Goal: Task Accomplishment & Management: Use online tool/utility

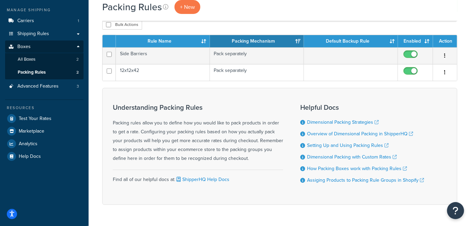
scroll to position [94, 0]
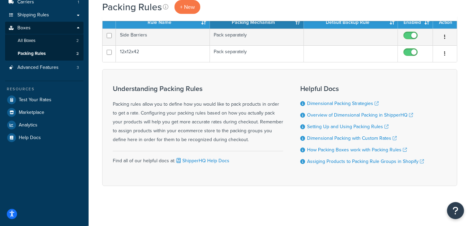
click at [212, 115] on div "Understanding Packing Rules Packing rules allow you to define how you would lik…" at bounding box center [198, 114] width 170 height 59
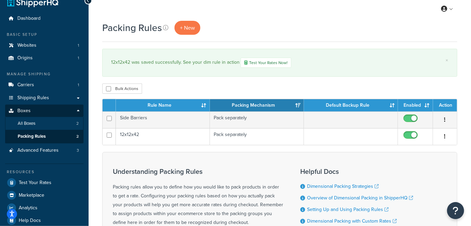
scroll to position [0, 0]
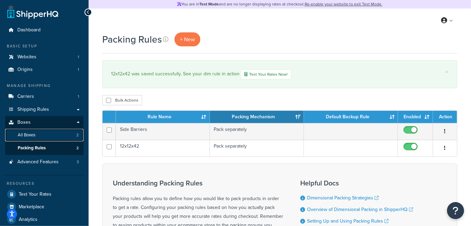
click at [43, 132] on link "All Boxes 2" at bounding box center [44, 135] width 78 height 13
click at [35, 132] on span "All Boxes" at bounding box center [27, 135] width 18 height 6
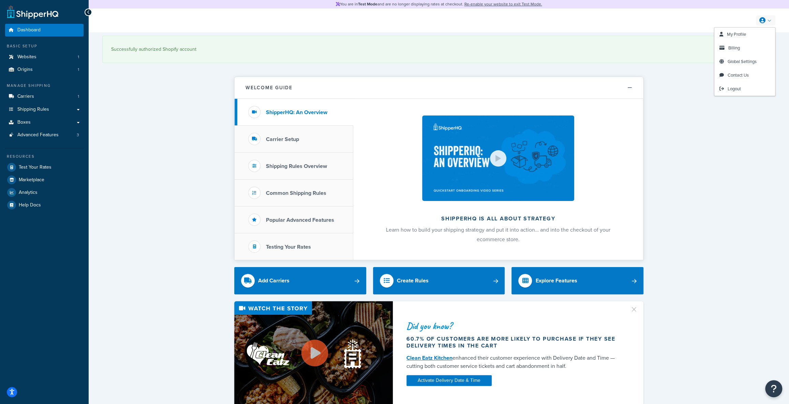
click at [759, 23] on icon at bounding box center [762, 20] width 6 height 6
click at [743, 32] on span "My Profile" at bounding box center [736, 34] width 19 height 6
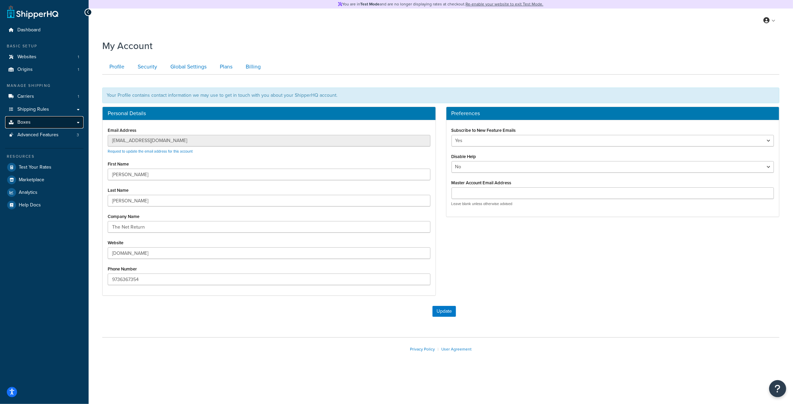
click at [38, 124] on link "Boxes" at bounding box center [44, 122] width 78 height 13
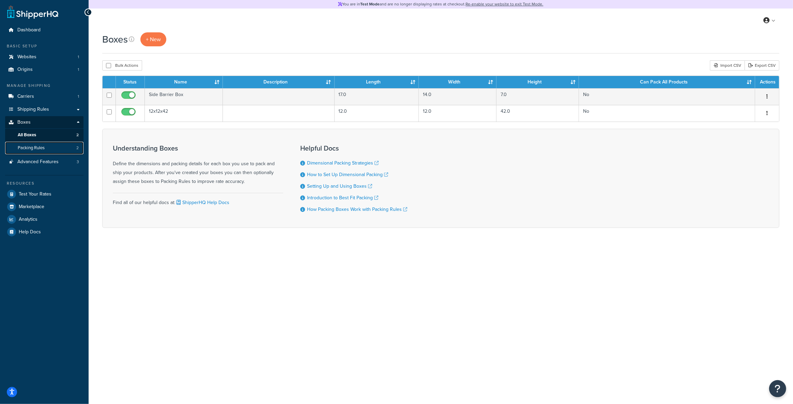
click at [38, 151] on link "Packing Rules 2" at bounding box center [44, 148] width 78 height 13
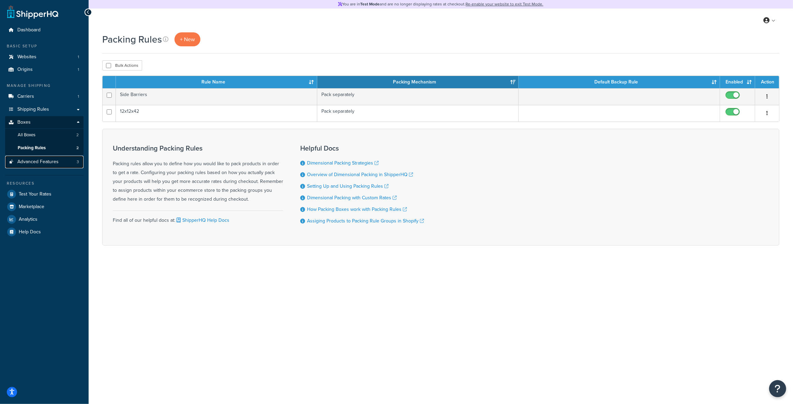
click at [44, 163] on span "Advanced Features" at bounding box center [37, 162] width 41 height 6
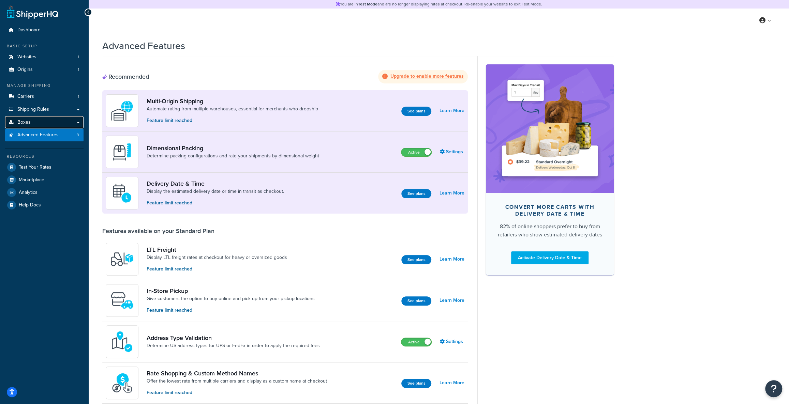
click at [50, 123] on link "Boxes" at bounding box center [44, 122] width 78 height 13
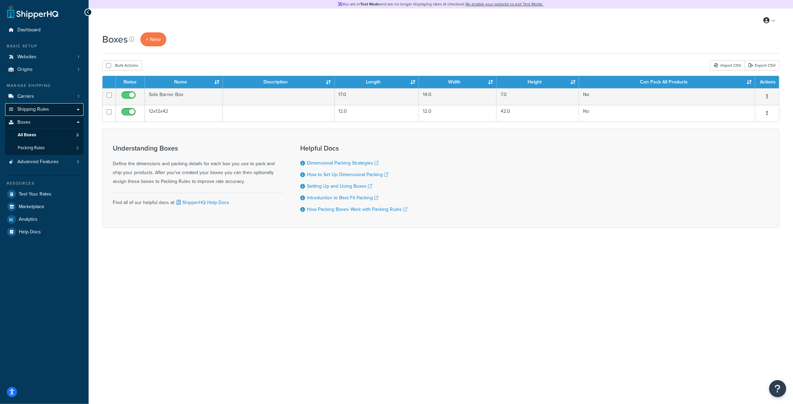
click at [78, 112] on link "Shipping Rules" at bounding box center [44, 109] width 78 height 13
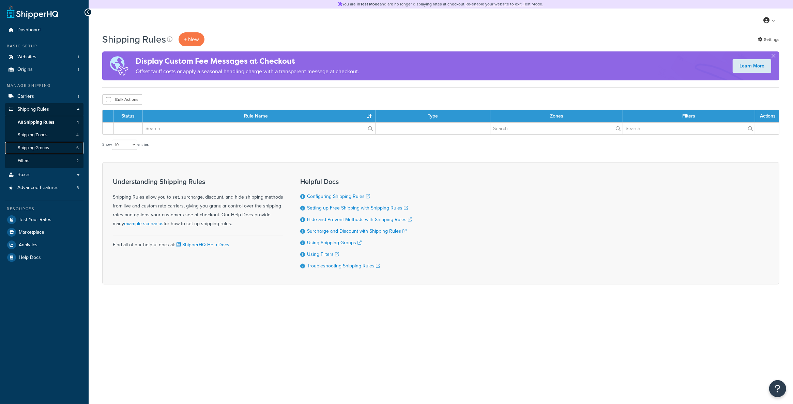
click at [65, 146] on link "Shipping Groups 6" at bounding box center [44, 148] width 78 height 13
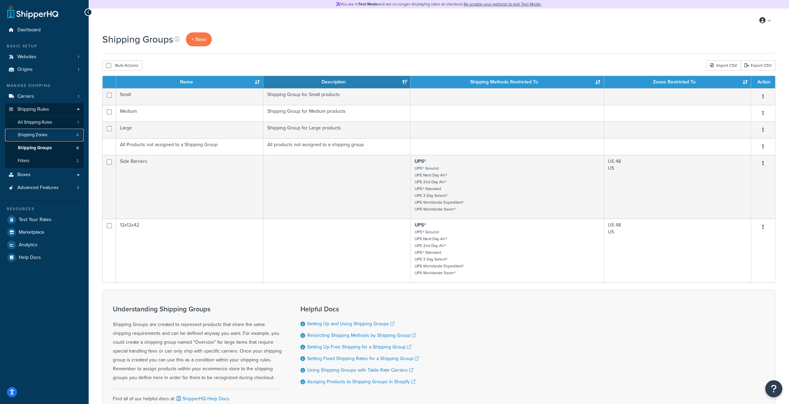
click at [50, 138] on link "Shipping Zones 4" at bounding box center [44, 135] width 78 height 13
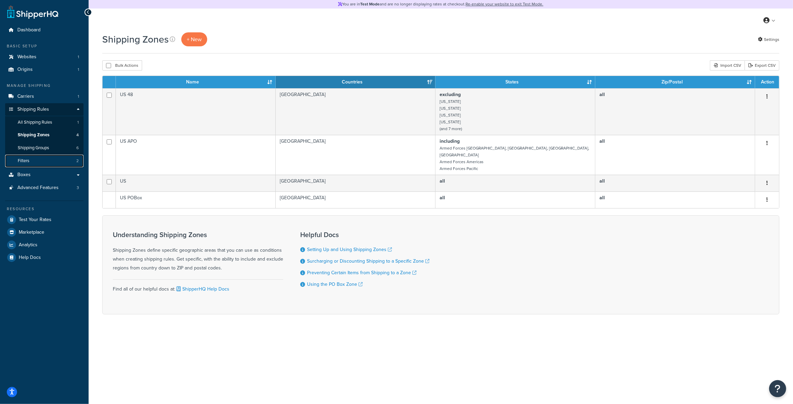
click at [45, 163] on link "Filters 2" at bounding box center [44, 161] width 78 height 13
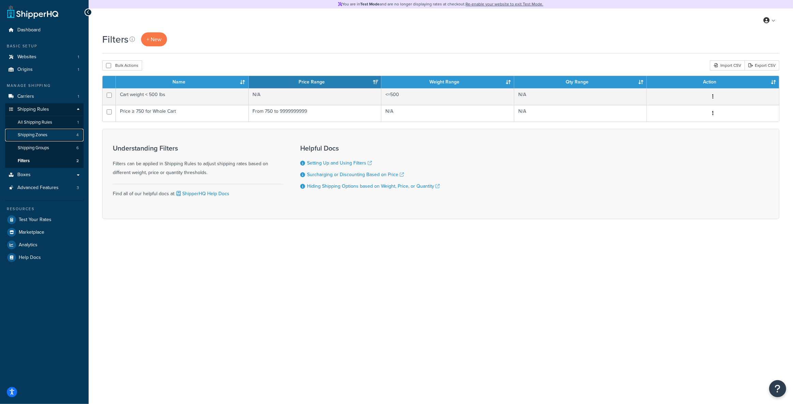
click at [49, 135] on link "Shipping Zones 4" at bounding box center [44, 135] width 78 height 13
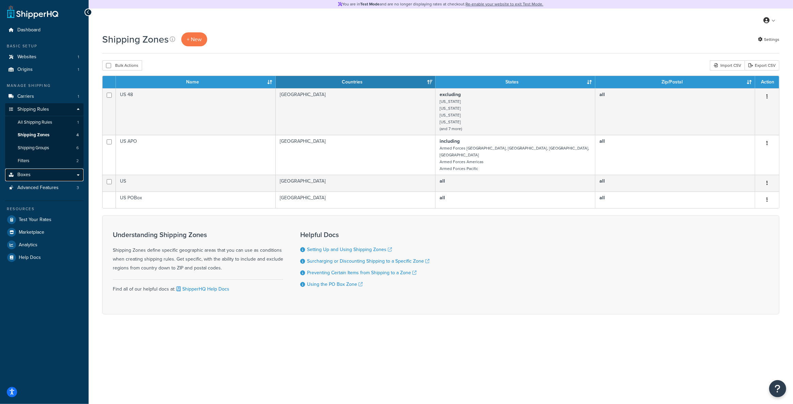
click at [37, 171] on link "Boxes" at bounding box center [44, 175] width 78 height 13
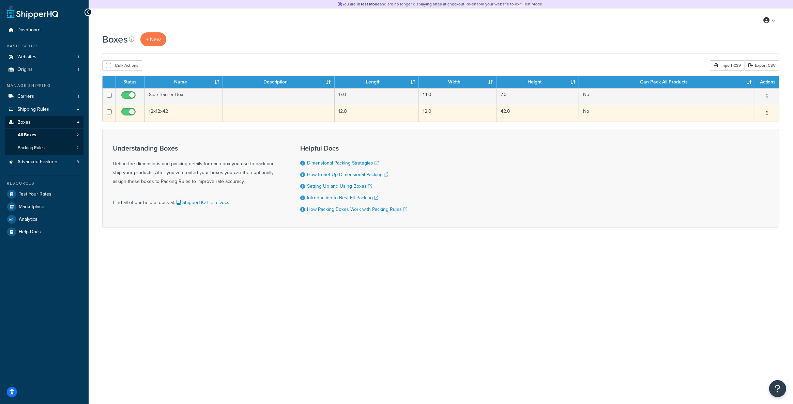
click at [723, 109] on td "No" at bounding box center [667, 113] width 176 height 17
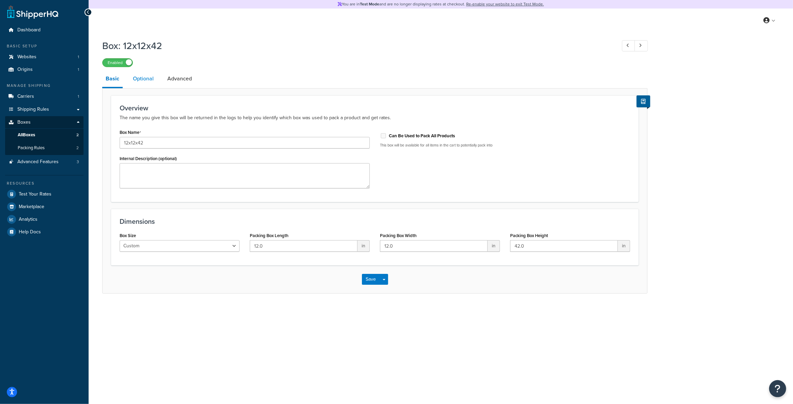
click at [140, 79] on link "Optional" at bounding box center [144, 79] width 28 height 16
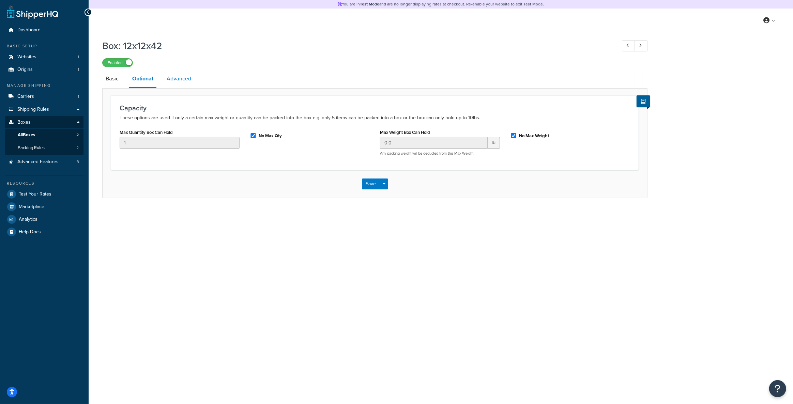
click at [171, 81] on link "Advanced" at bounding box center [178, 79] width 31 height 16
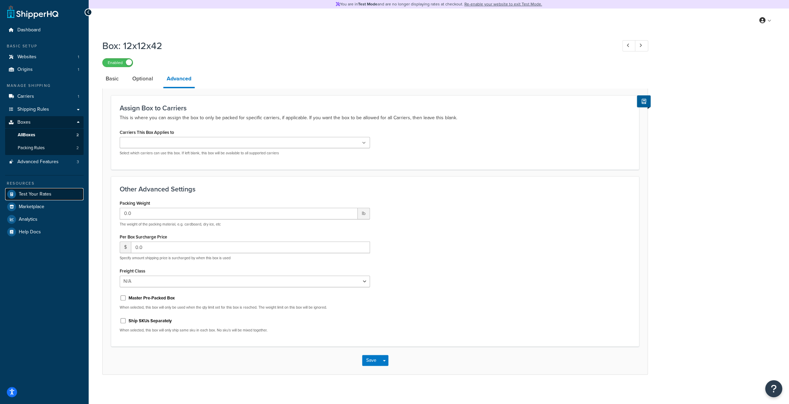
click at [52, 189] on link "Test Your Rates" at bounding box center [44, 194] width 78 height 12
select select "TX"
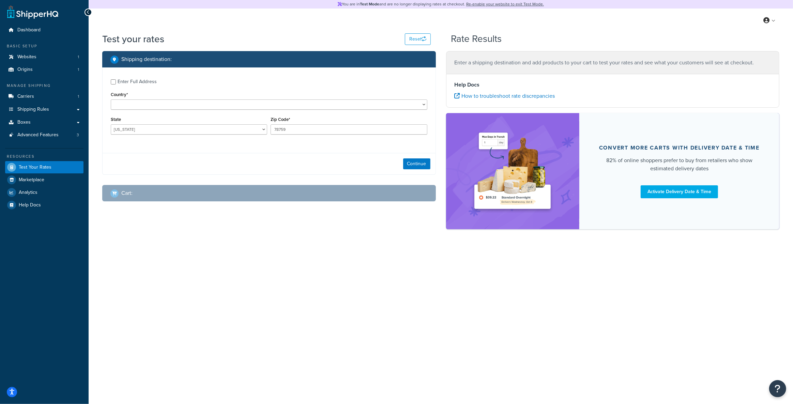
select select "US"
click at [182, 129] on select "Alabama Alaska American Samoa Arizona Arkansas Armed Forces Americas Armed Forc…" at bounding box center [189, 129] width 157 height 10
select select "NJ"
click at [111, 125] on select "Alabama Alaska American Samoa Arizona Arkansas Armed Forces Americas Armed Forc…" at bounding box center [189, 129] width 157 height 10
click at [286, 146] on div "Enter Full Address Country* United States United Kingdom Afghanistan Åland Isla…" at bounding box center [269, 108] width 333 height 80
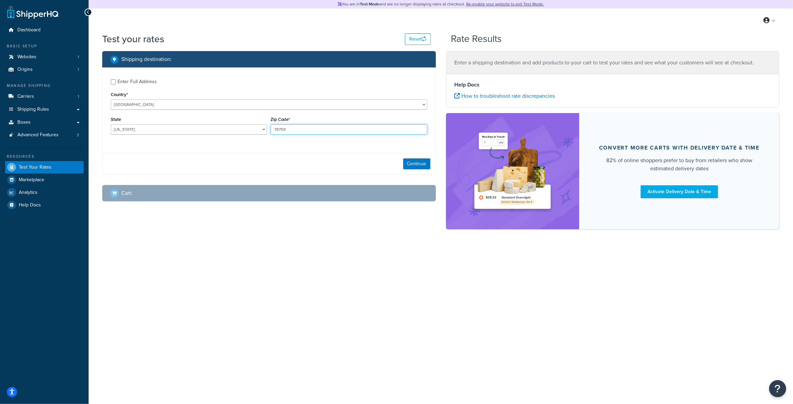
click at [309, 132] on input "78759" at bounding box center [349, 129] width 157 height 10
type input "07506"
click at [256, 163] on div "Continue" at bounding box center [269, 163] width 333 height 21
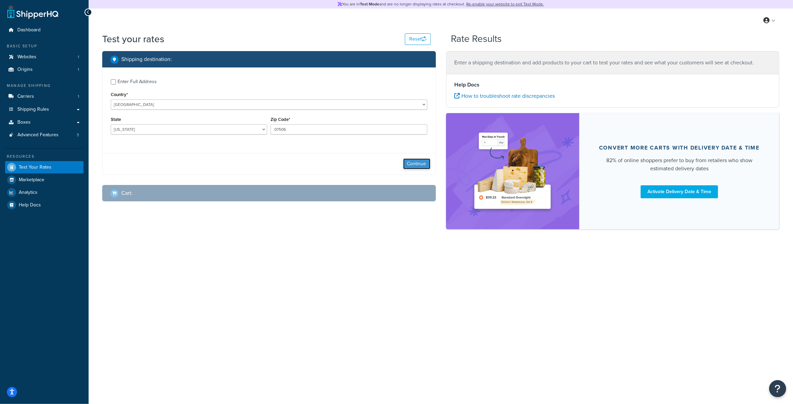
click at [427, 164] on button "Continue" at bounding box center [416, 164] width 27 height 11
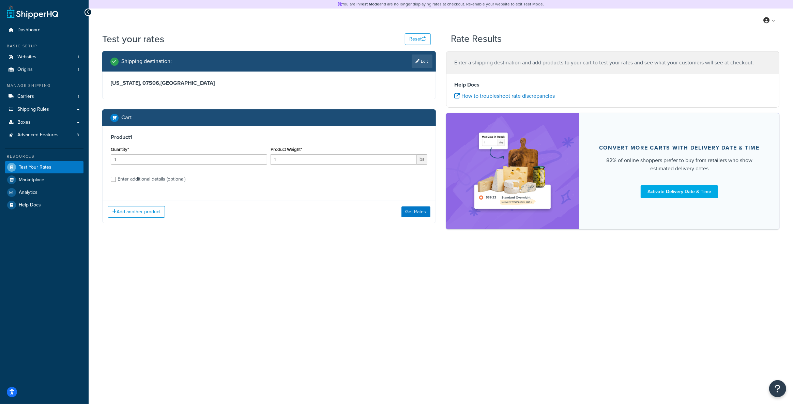
click at [147, 181] on div "Enter additional details (optional)" at bounding box center [152, 180] width 68 height 10
click at [116, 181] on input "Enter additional details (optional)" at bounding box center [113, 179] width 5 height 5
checkbox input "true"
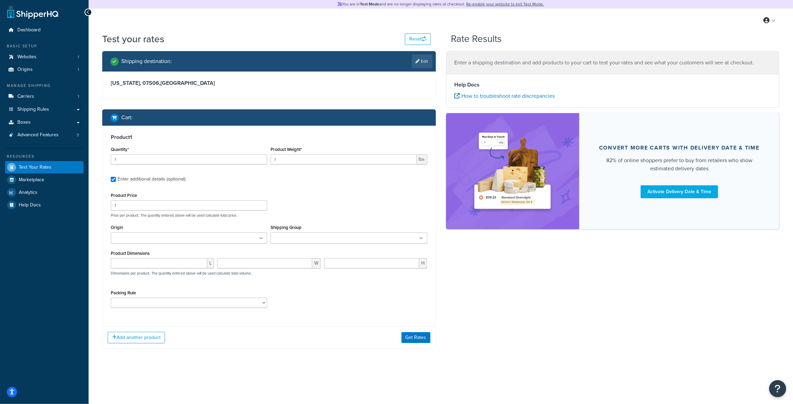
click at [297, 240] on input "Shipping Group" at bounding box center [303, 239] width 60 height 8
click at [288, 205] on div "Product Price 1 Price per product. The quantity entered above will be used calc…" at bounding box center [269, 204] width 320 height 27
click at [211, 233] on ul at bounding box center [189, 238] width 157 height 11
click at [154, 270] on input "number" at bounding box center [159, 265] width 97 height 10
click at [162, 305] on select "12x12x42 Side Barriers" at bounding box center [189, 305] width 157 height 10
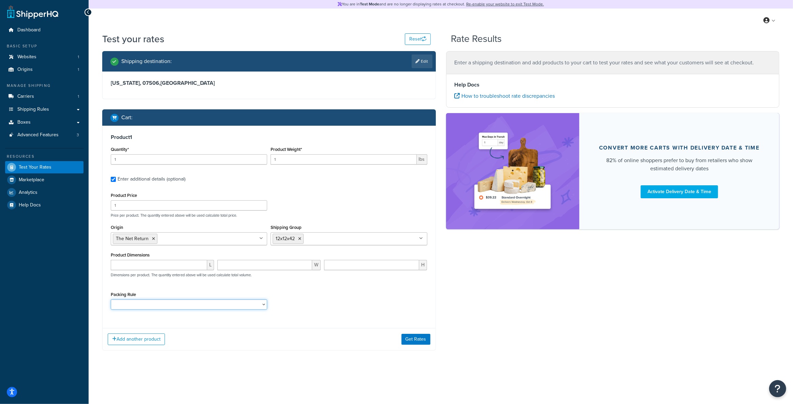
select select "88520"
click at [111, 300] on select "12x12x42 Side Barriers" at bounding box center [189, 305] width 157 height 10
click at [319, 323] on div "Product 1 Quantity* 1 Product Weight* 1 lbs Enter additional details (optional)…" at bounding box center [269, 224] width 333 height 197
click at [437, 346] on div "Shipping destination : Edit New Jersey, 07506 , United States Cart : Product 1 …" at bounding box center [269, 206] width 344 height 310
click at [424, 342] on button "Get Rates" at bounding box center [416, 339] width 29 height 11
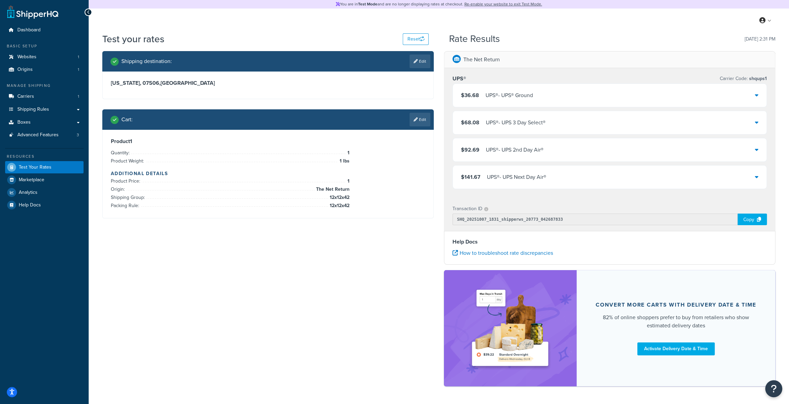
click at [489, 91] on div "UPS® - UPS® Ground" at bounding box center [509, 96] width 47 height 10
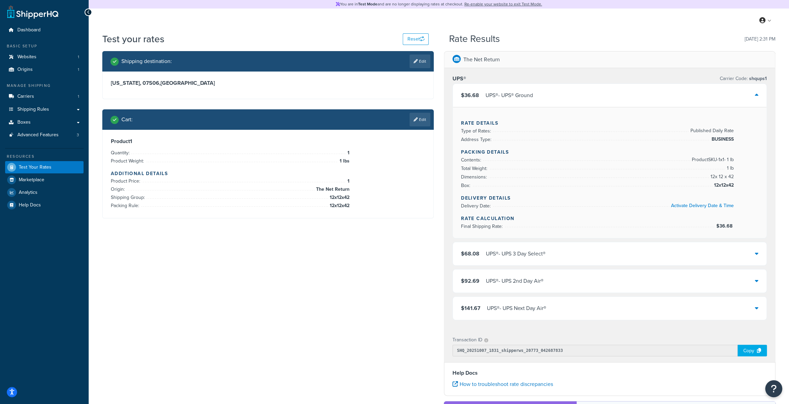
click at [274, 115] on div "Cart : Edit" at bounding box center [270, 120] width 320 height 14
click at [241, 92] on div "New Jersey, 07506 , United States" at bounding box center [268, 85] width 331 height 27
click at [237, 84] on h3 "New Jersey, 07506 , United States" at bounding box center [268, 83] width 314 height 7
click at [530, 242] on div "$68.08 UPS® - UPS 3 Day Select®" at bounding box center [610, 253] width 314 height 23
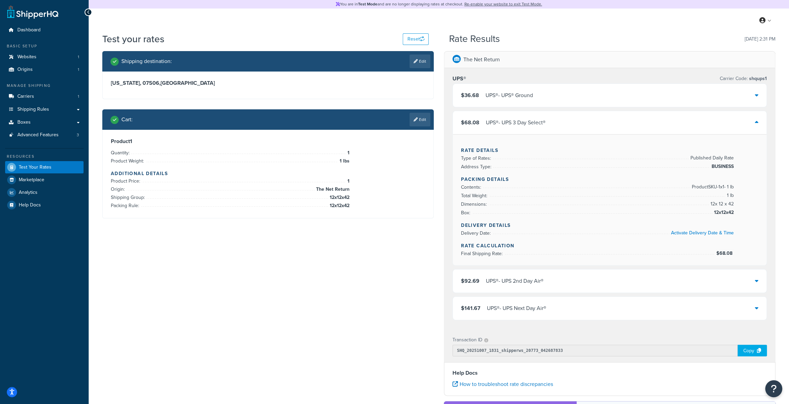
click at [501, 115] on div "$68.08 UPS® - UPS 3 Day Select®" at bounding box center [610, 122] width 314 height 23
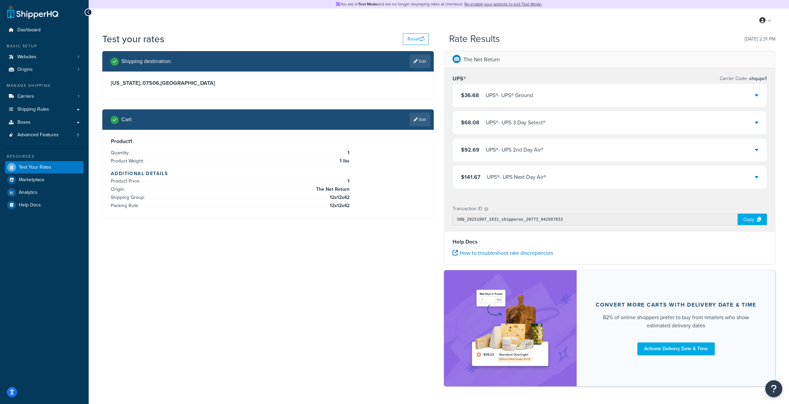
click at [500, 174] on div "UPS® - UPS Next Day Air®" at bounding box center [516, 178] width 59 height 10
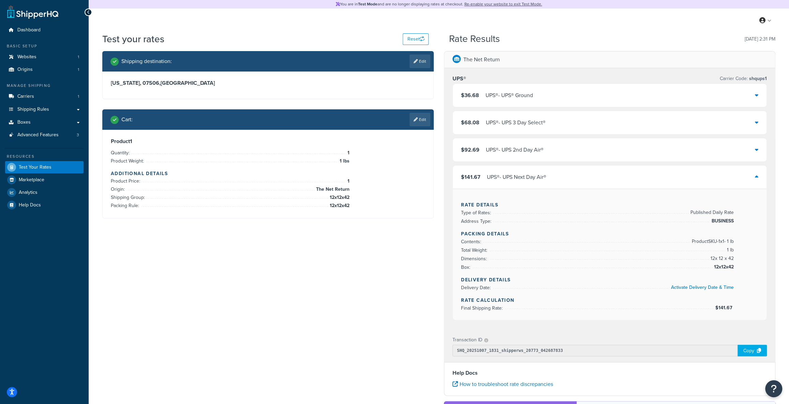
click at [517, 109] on div "$36.68 UPS® - UPS® Ground $68.08 UPS® - UPS 3 Day Select® $92.69 UPS® - UPS 2nd…" at bounding box center [609, 202] width 314 height 237
click at [517, 94] on div "UPS® - UPS® Ground" at bounding box center [509, 96] width 47 height 10
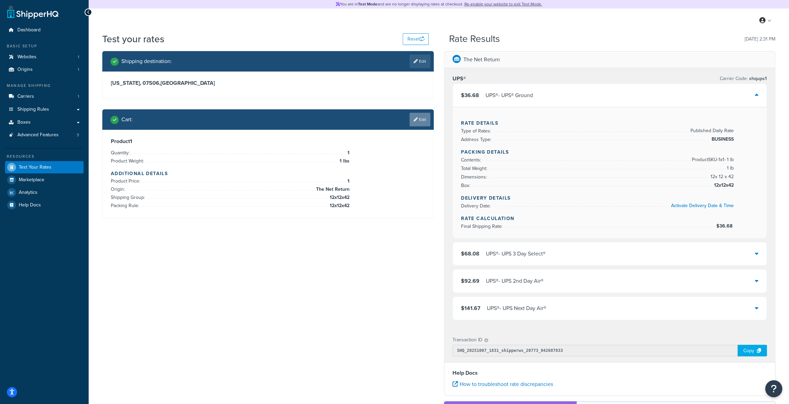
click at [424, 120] on link "Edit" at bounding box center [420, 120] width 21 height 14
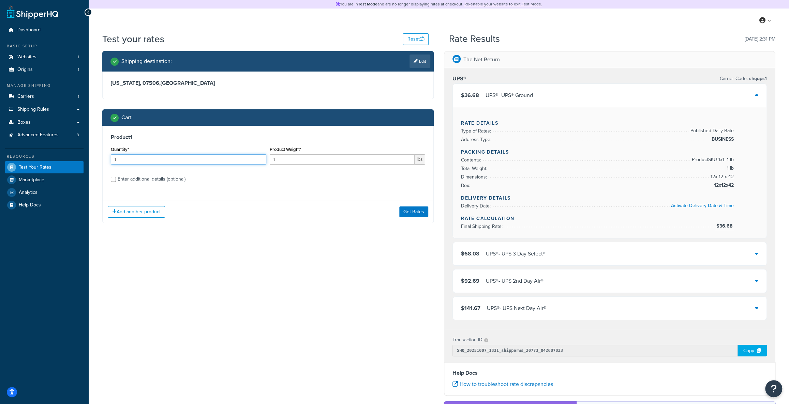
click at [235, 163] on input "1" at bounding box center [188, 159] width 155 height 10
click at [252, 182] on label "Enter additional details (optional)" at bounding box center [272, 178] width 308 height 11
click at [116, 182] on input "Enter additional details (optional)" at bounding box center [113, 179] width 5 height 5
checkbox input "true"
select select "88520"
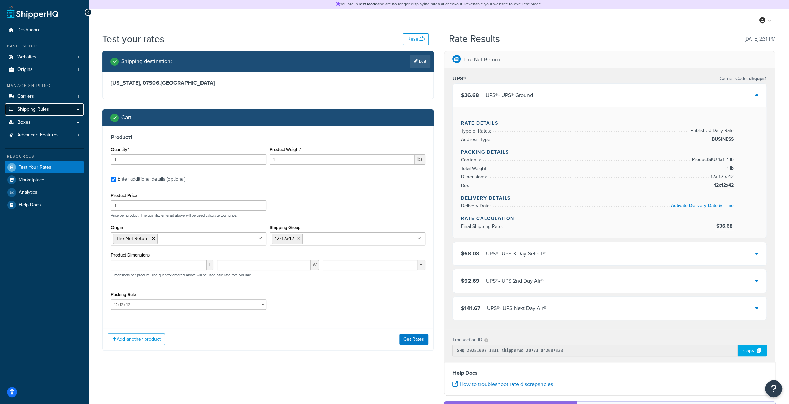
click at [44, 110] on span "Shipping Rules" at bounding box center [33, 110] width 32 height 6
click at [44, 124] on link "Boxes" at bounding box center [44, 122] width 78 height 13
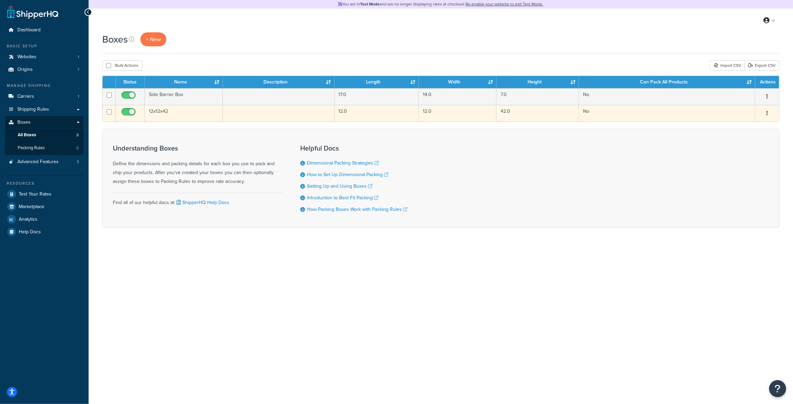
click at [164, 114] on td "12x12x42" at bounding box center [184, 113] width 78 height 17
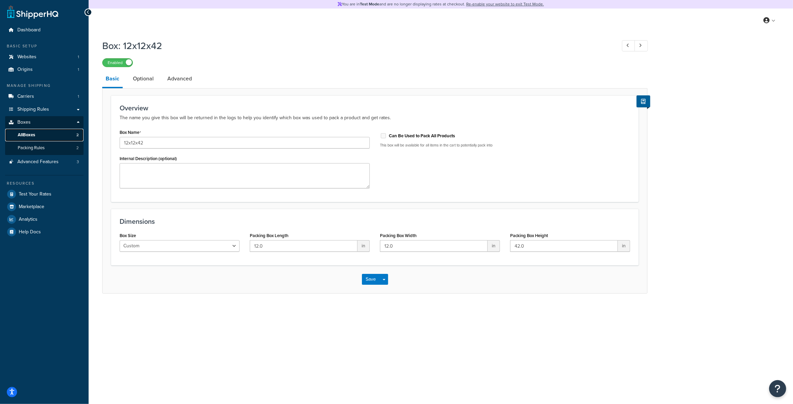
click at [45, 133] on link "All Boxes 2" at bounding box center [44, 135] width 78 height 13
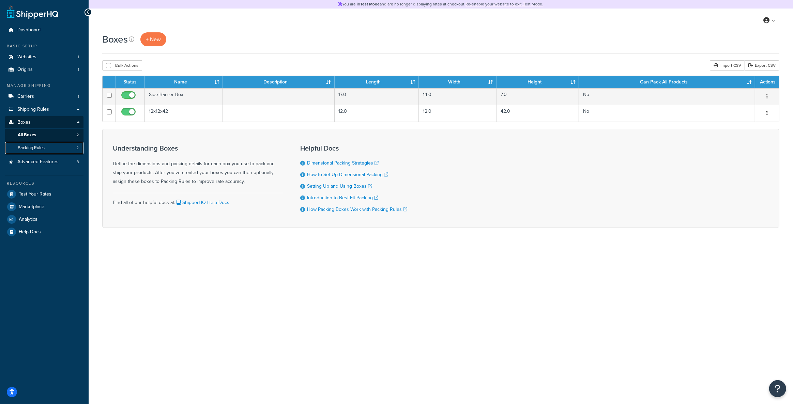
click at [46, 146] on link "Packing Rules 2" at bounding box center [44, 148] width 78 height 13
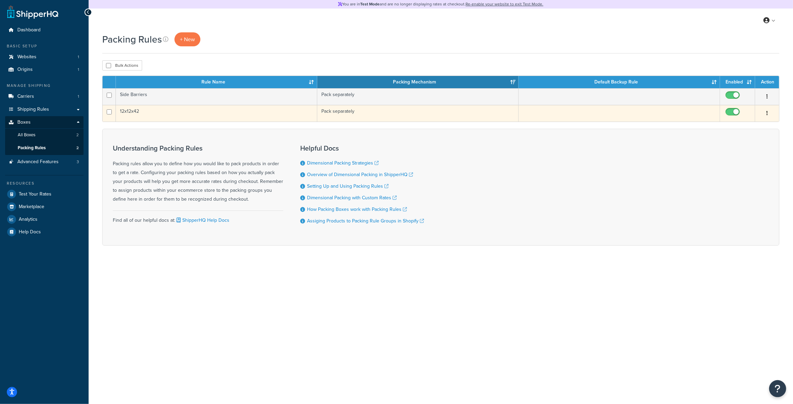
click at [166, 108] on td "12x12x42" at bounding box center [217, 113] width 202 height 17
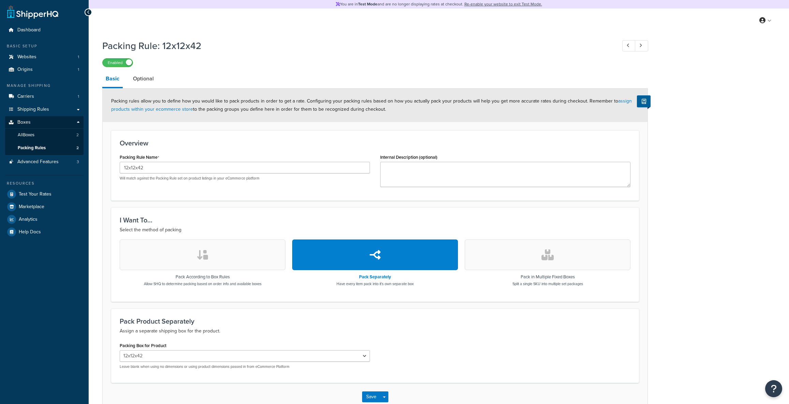
select select "743539"
click at [150, 81] on link "Optional" at bounding box center [144, 79] width 28 height 16
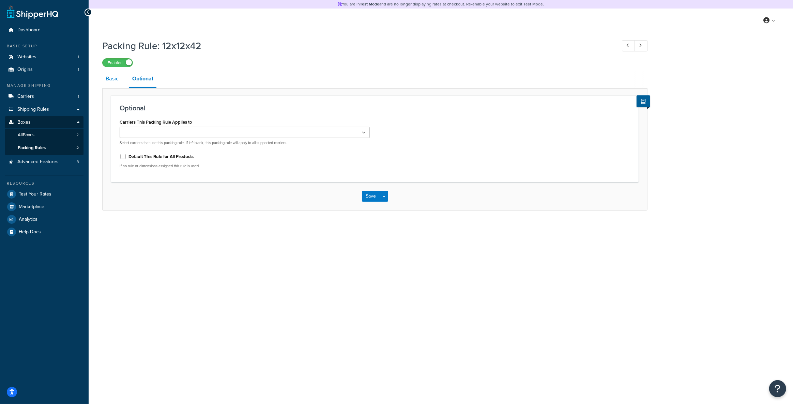
click at [114, 85] on link "Basic" at bounding box center [112, 79] width 20 height 16
select select "743539"
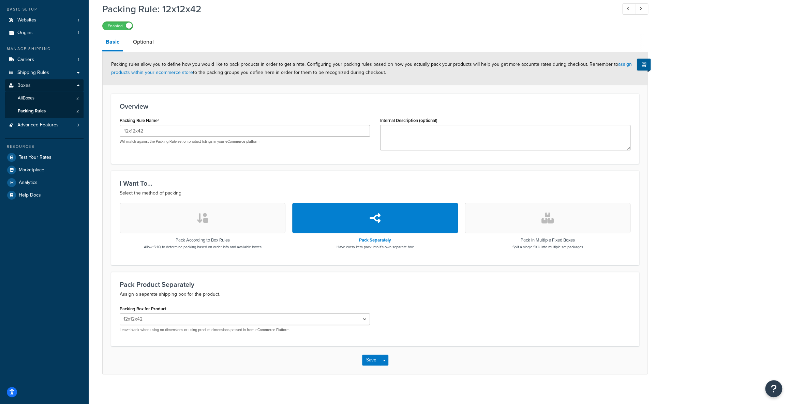
scroll to position [41, 0]
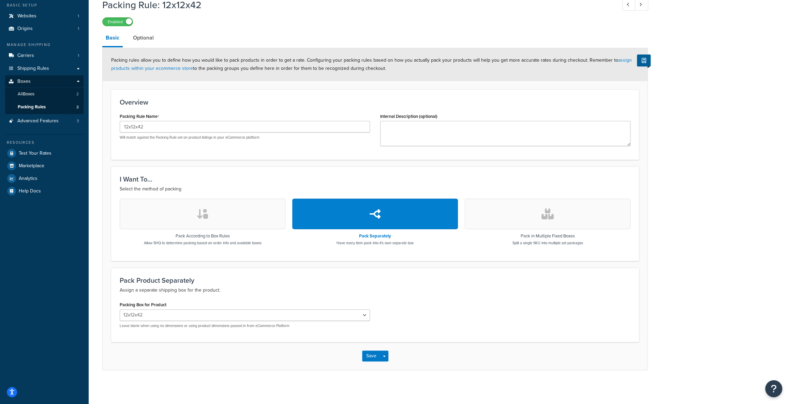
click at [246, 263] on form "Packing rules allow you to define how you would like to pack products in order …" at bounding box center [375, 209] width 545 height 323
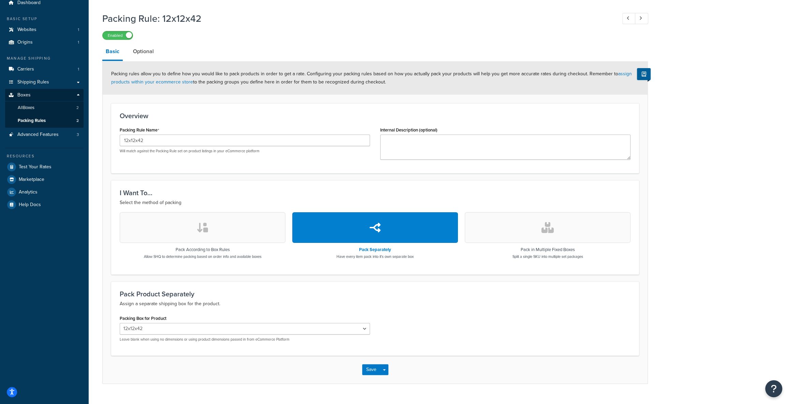
scroll to position [0, 0]
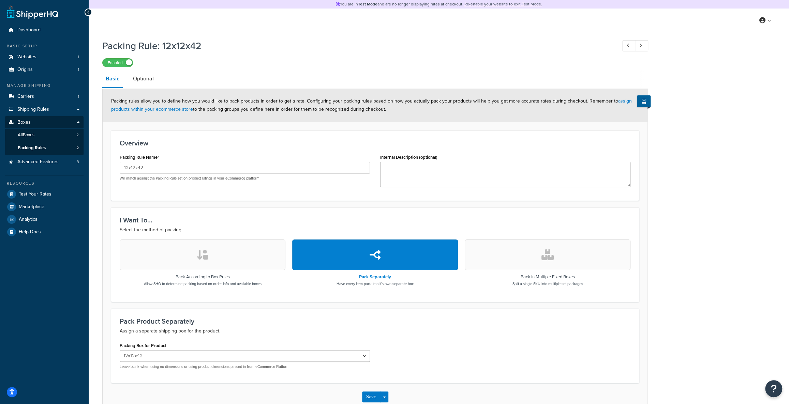
click at [50, 308] on div "Dashboard Basic Setup Websites 1 Origins 1 Manage Shipping Carriers 1 Shipping …" at bounding box center [44, 223] width 89 height 446
click at [66, 158] on link "Advanced Features 3" at bounding box center [44, 162] width 78 height 13
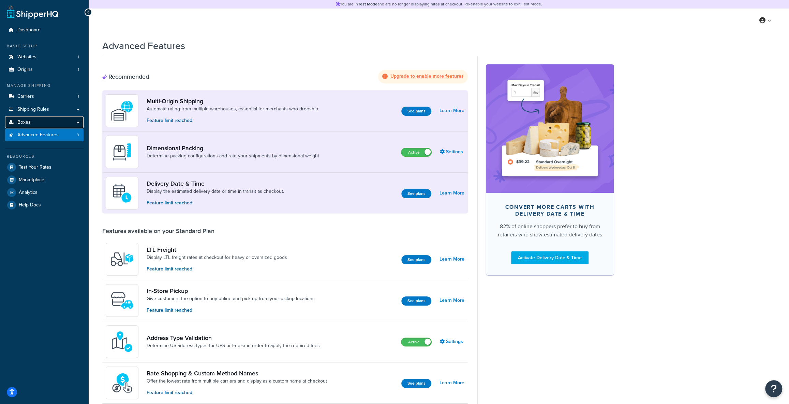
click at [56, 124] on link "Boxes" at bounding box center [44, 122] width 78 height 13
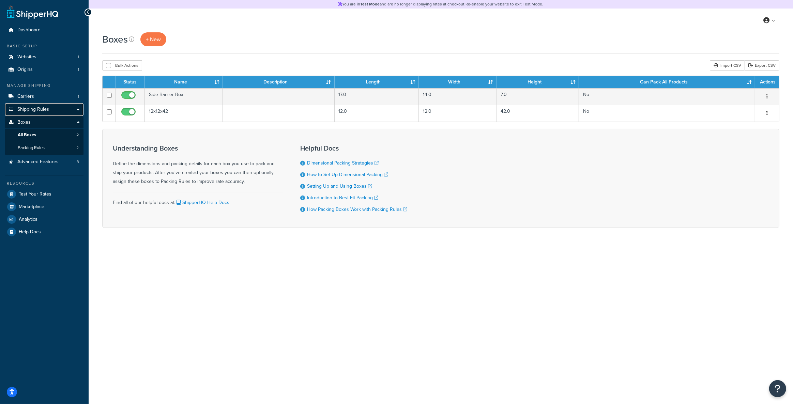
click at [59, 111] on link "Shipping Rules" at bounding box center [44, 109] width 78 height 13
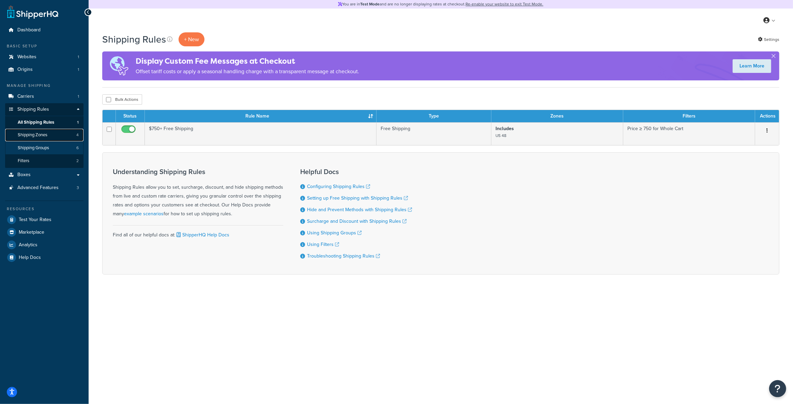
drag, startPoint x: 54, startPoint y: 137, endPoint x: 56, endPoint y: 142, distance: 5.4
click at [54, 137] on link "Shipping Zones 4" at bounding box center [44, 135] width 78 height 13
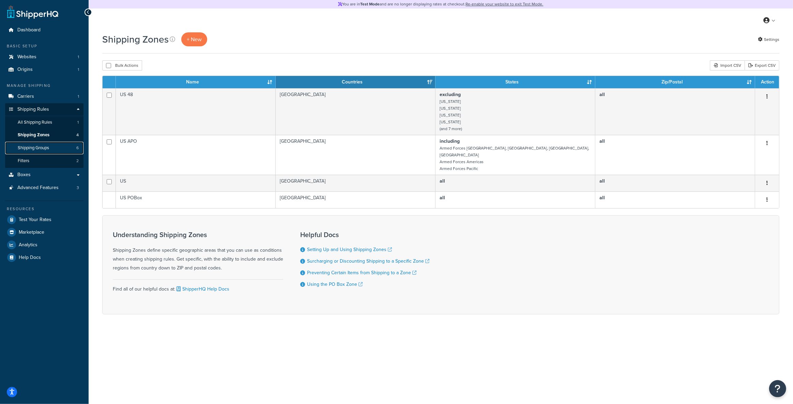
click at [65, 143] on link "Shipping Groups 6" at bounding box center [44, 148] width 78 height 13
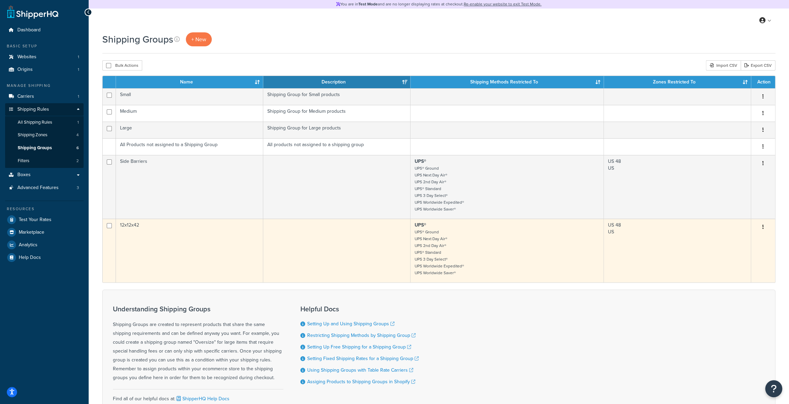
click at [202, 253] on td "12x12x42" at bounding box center [189, 251] width 147 height 64
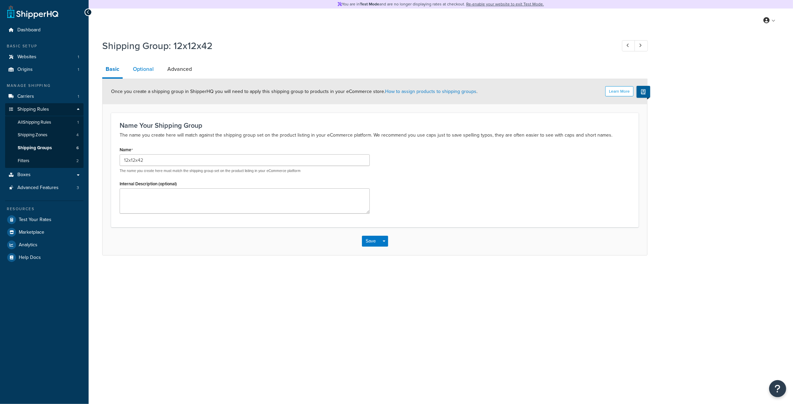
click at [135, 62] on link "Optional" at bounding box center [144, 69] width 28 height 16
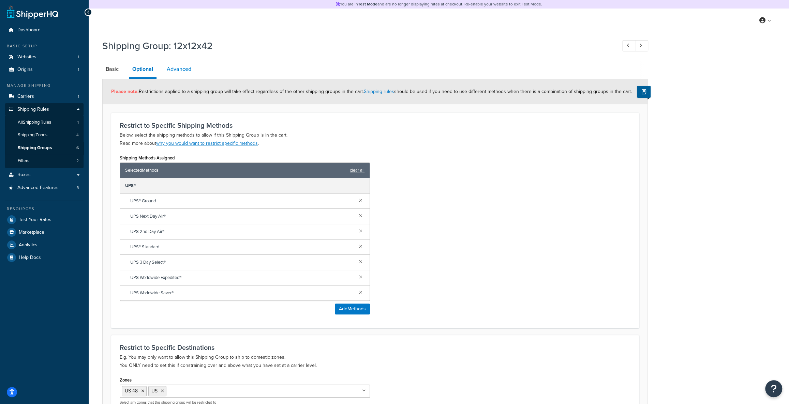
click at [184, 68] on link "Advanced" at bounding box center [178, 69] width 31 height 16
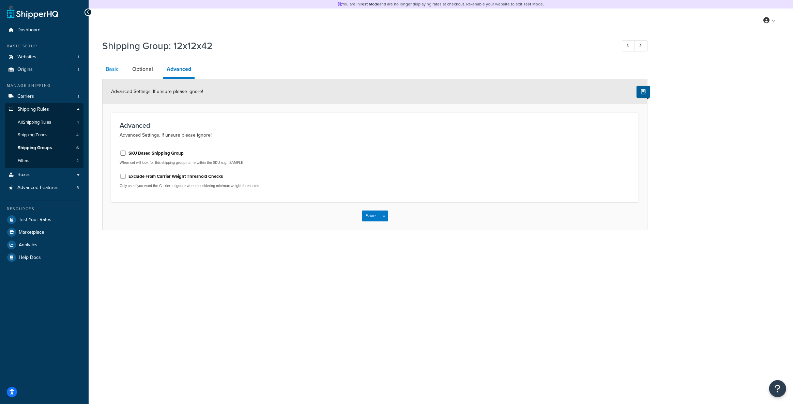
click at [114, 71] on link "Basic" at bounding box center [112, 69] width 20 height 16
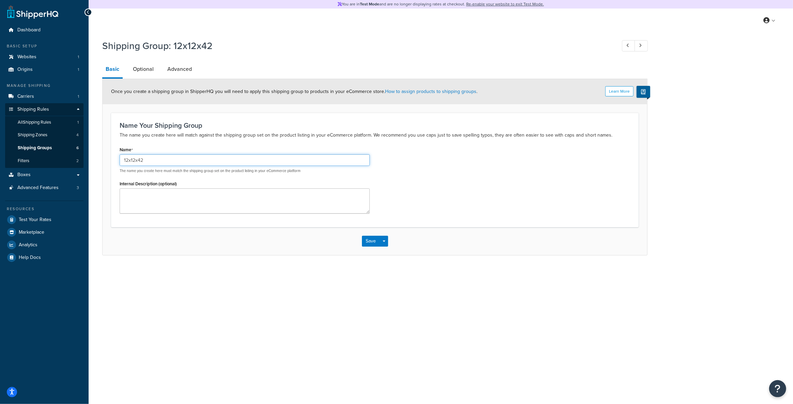
click at [146, 157] on input "12x12x42" at bounding box center [245, 160] width 250 height 12
click at [143, 63] on link "Optional" at bounding box center [144, 69] width 28 height 16
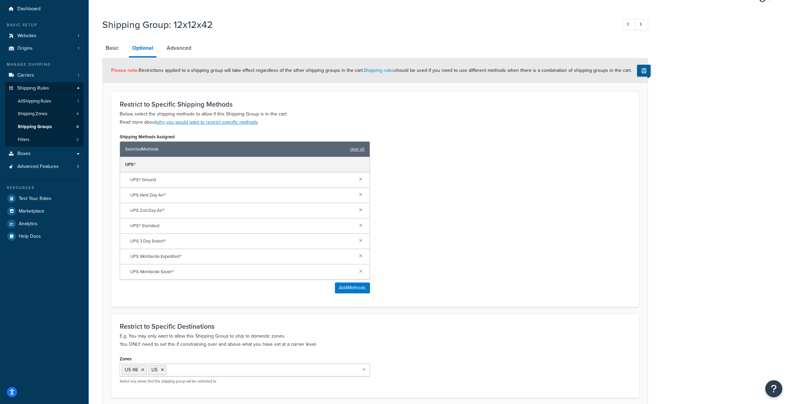
scroll to position [15, 0]
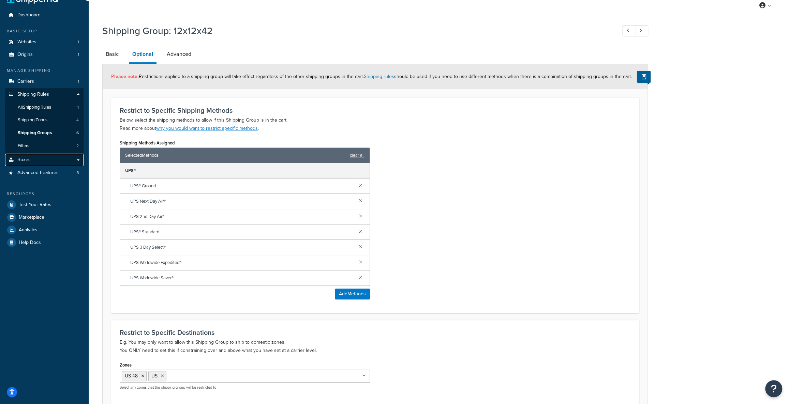
click at [38, 160] on link "Boxes" at bounding box center [44, 160] width 78 height 13
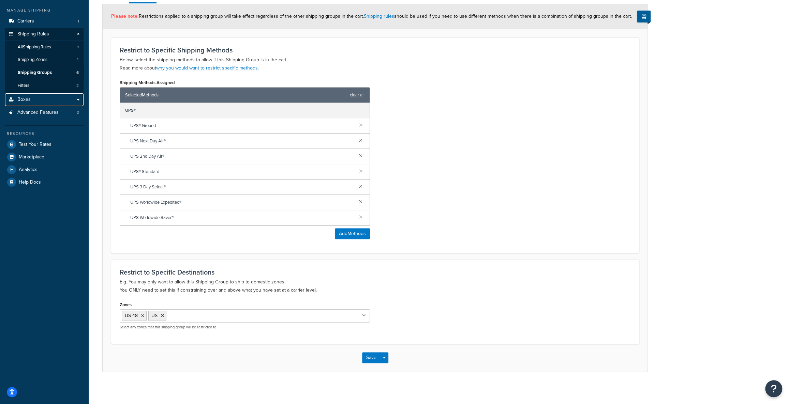
scroll to position [77, 0]
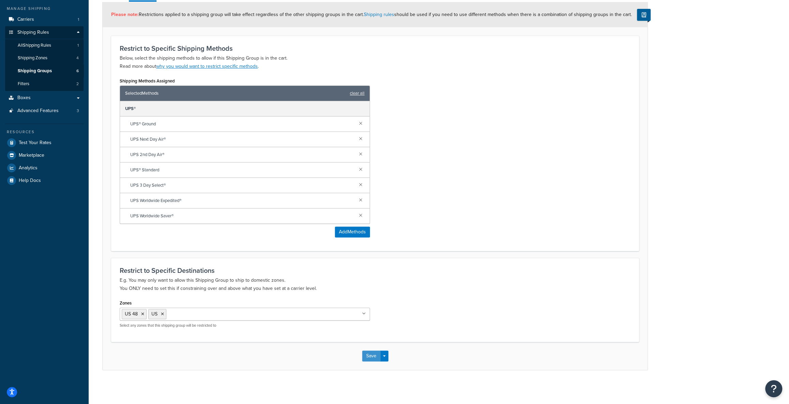
click at [369, 356] on button "Save" at bounding box center [371, 356] width 18 height 11
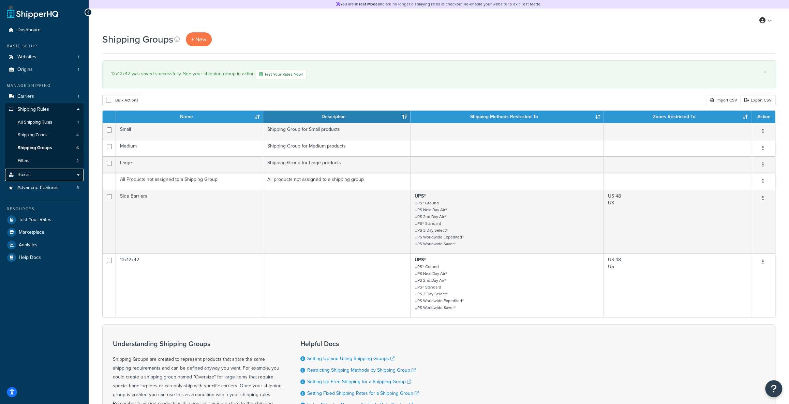
click at [44, 174] on link "Boxes" at bounding box center [44, 175] width 78 height 13
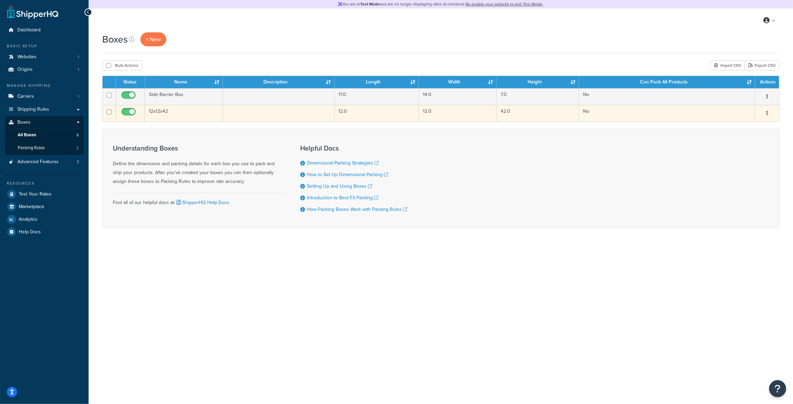
click at [161, 113] on td "12x12x42" at bounding box center [184, 113] width 78 height 17
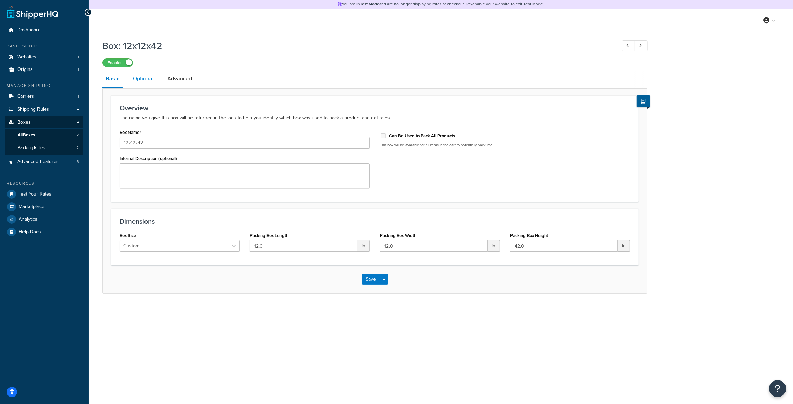
click at [148, 81] on link "Optional" at bounding box center [144, 79] width 28 height 16
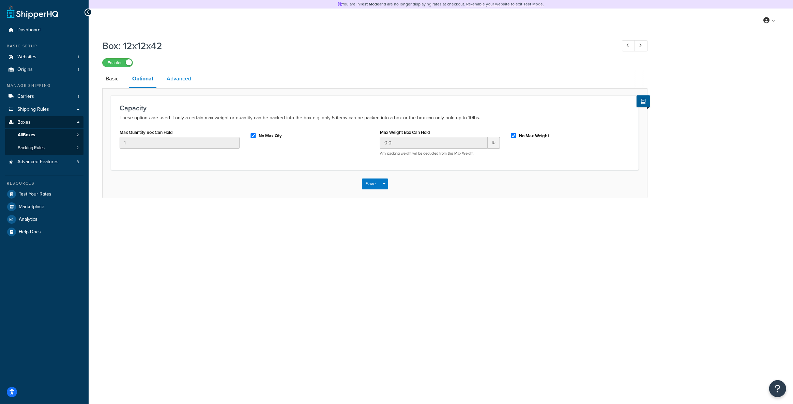
click at [165, 82] on link "Advanced" at bounding box center [178, 79] width 31 height 16
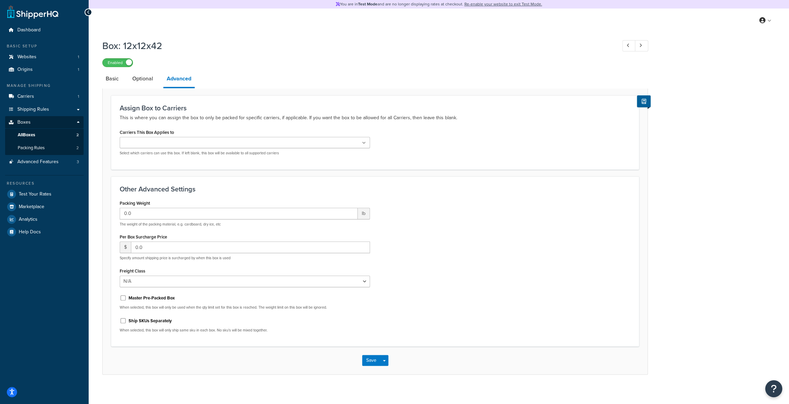
click at [119, 78] on link "Basic" at bounding box center [112, 79] width 20 height 16
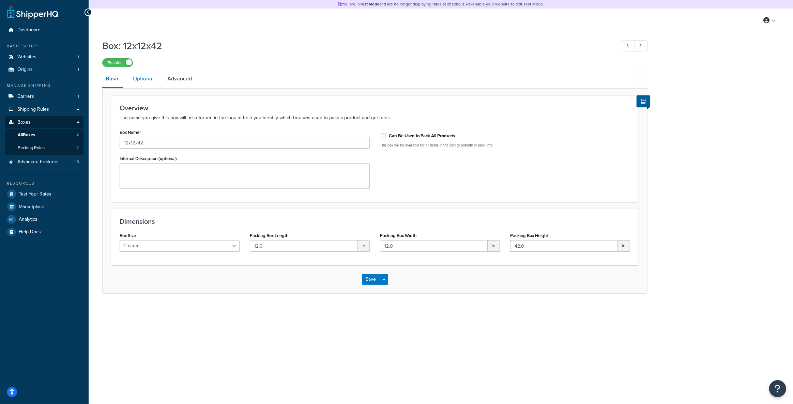
click at [144, 78] on link "Optional" at bounding box center [144, 79] width 28 height 16
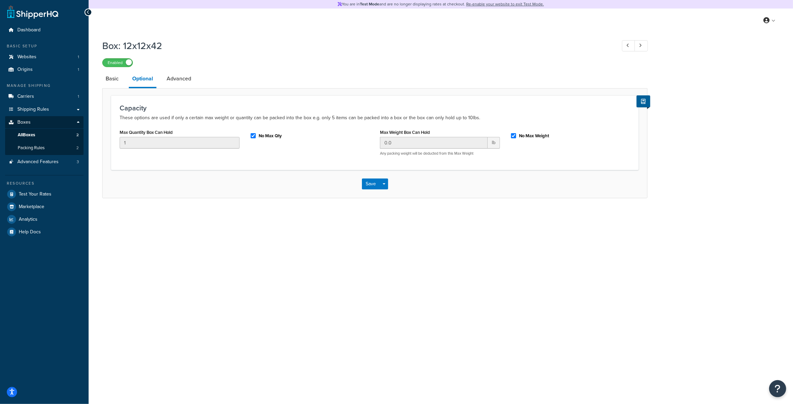
drag, startPoint x: 125, startPoint y: 85, endPoint x: 122, endPoint y: 82, distance: 3.9
click at [125, 85] on li "Basic" at bounding box center [115, 79] width 27 height 16
click at [122, 82] on li "Basic" at bounding box center [115, 79] width 27 height 16
click at [110, 77] on link "Basic" at bounding box center [112, 79] width 20 height 16
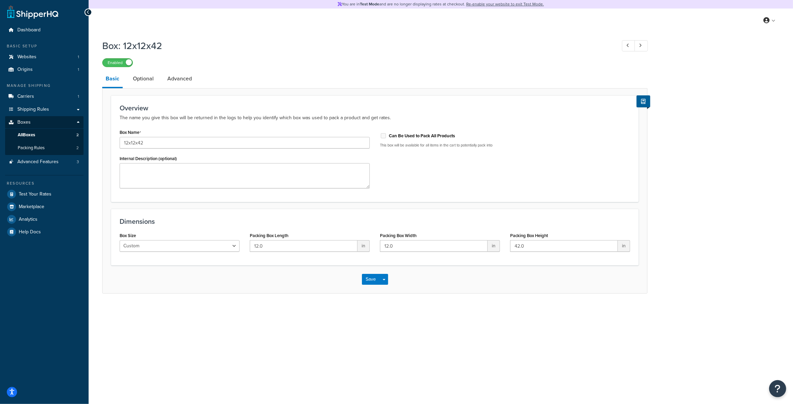
click at [222, 289] on div "Save Save Dropdown Save and Edit Save and Duplicate Save and Create New" at bounding box center [375, 280] width 545 height 28
click at [187, 241] on select "Custom USPS Small Flat Box USPS Medium Flat Box USPS Large Flat Box USPS Flat E…" at bounding box center [180, 246] width 120 height 12
click at [128, 75] on li "Basic" at bounding box center [115, 80] width 27 height 18
click at [143, 75] on link "Optional" at bounding box center [144, 79] width 28 height 16
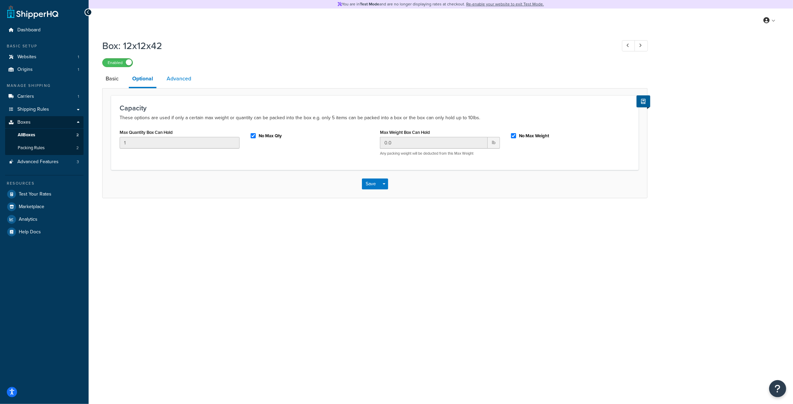
click at [189, 78] on link "Advanced" at bounding box center [178, 79] width 31 height 16
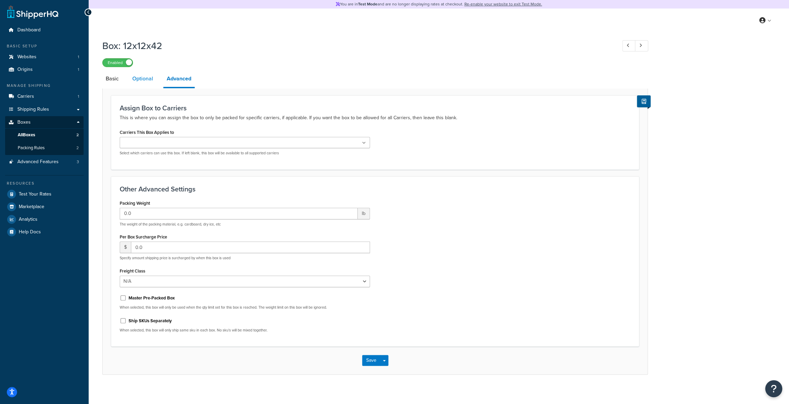
click at [139, 80] on link "Optional" at bounding box center [143, 79] width 28 height 16
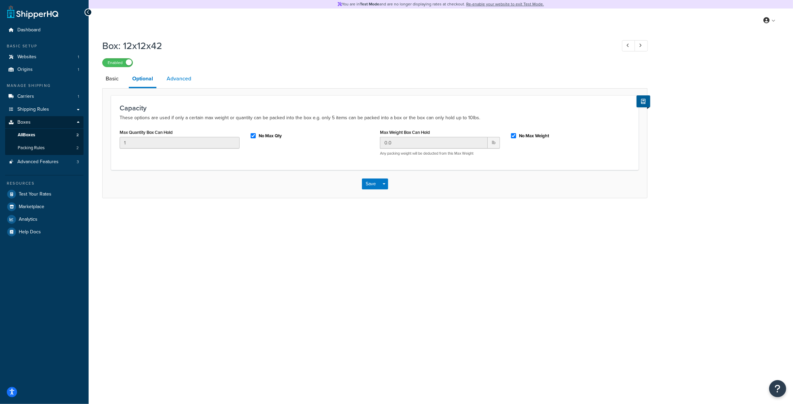
click at [175, 78] on link "Advanced" at bounding box center [178, 79] width 31 height 16
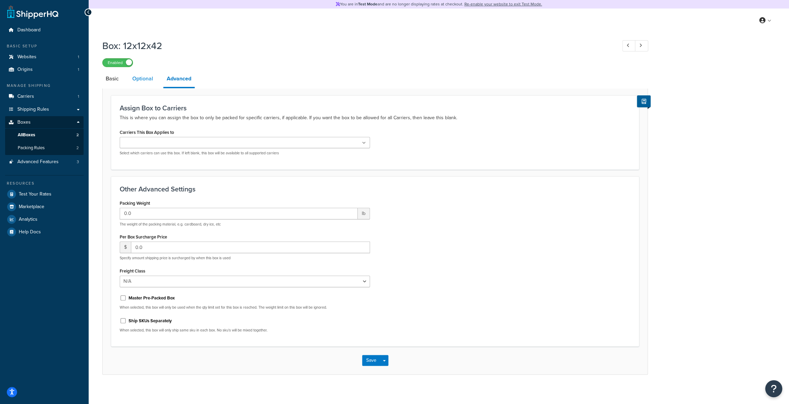
click at [145, 76] on link "Optional" at bounding box center [143, 79] width 28 height 16
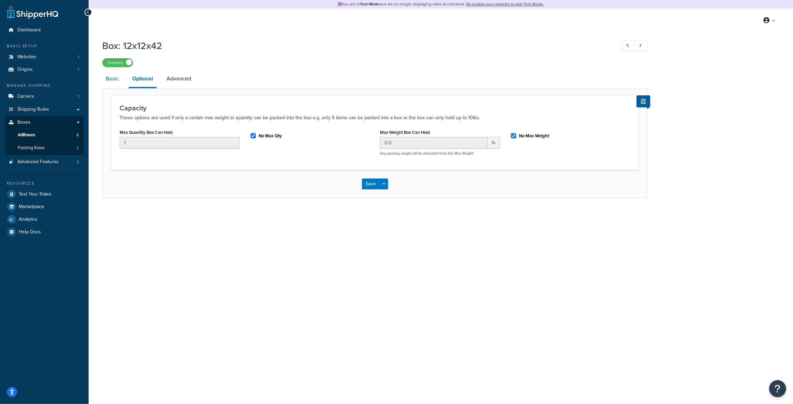
click at [111, 83] on link "Basic" at bounding box center [112, 79] width 20 height 16
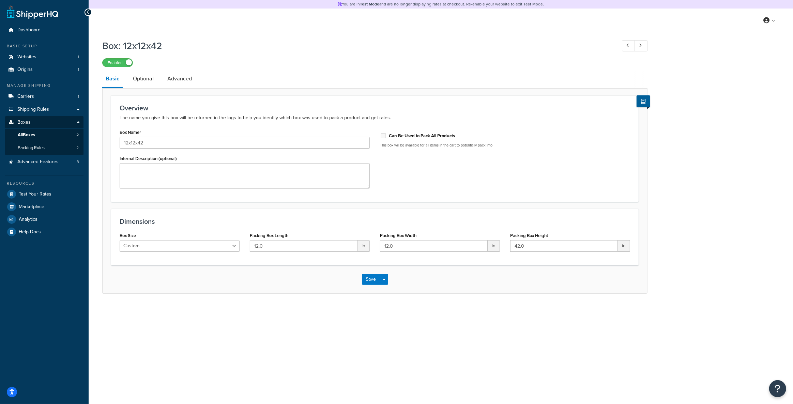
click at [149, 182] on div "Overview The name you give this box will be returned in the logs to help you id…" at bounding box center [375, 148] width 528 height 107
click at [133, 173] on textarea "Internal Description (optional)" at bounding box center [245, 175] width 250 height 25
click at [104, 158] on form "Overview The name you give this box will be returned in the logs to help you id…" at bounding box center [375, 194] width 545 height 198
click at [26, 141] on link "All Boxes 2" at bounding box center [44, 135] width 78 height 13
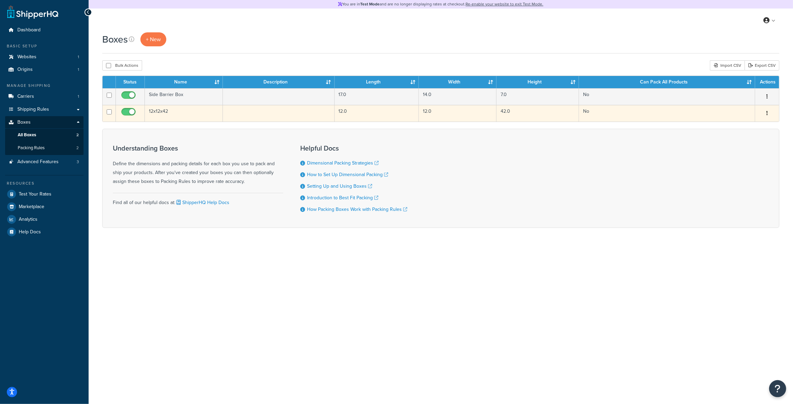
click at [159, 109] on td "12x12x42" at bounding box center [184, 113] width 78 height 17
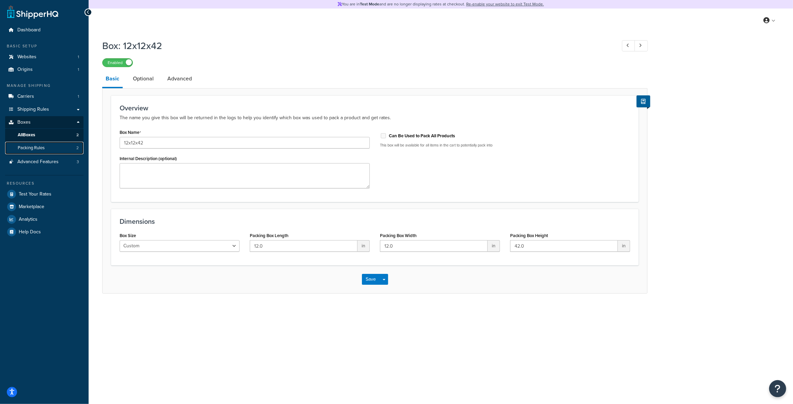
click at [51, 150] on link "Packing Rules 2" at bounding box center [44, 148] width 78 height 13
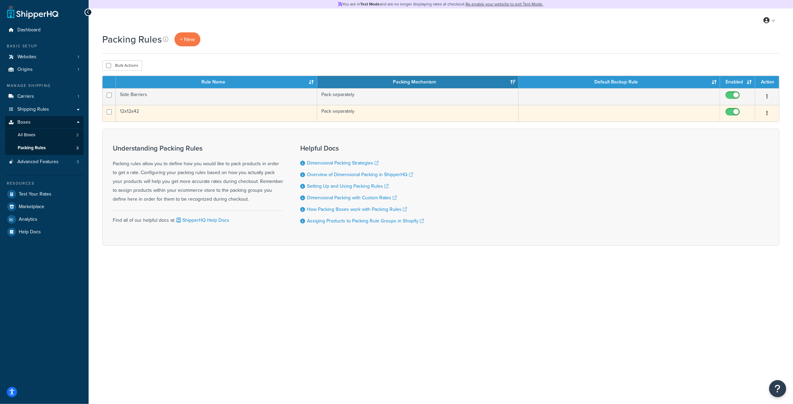
click at [150, 115] on td "12x12x42" at bounding box center [217, 113] width 202 height 17
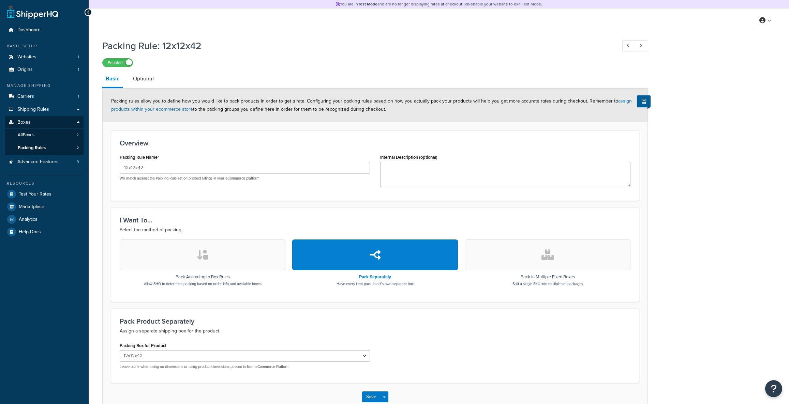
select select "743539"
click at [131, 80] on link "Optional" at bounding box center [144, 79] width 28 height 16
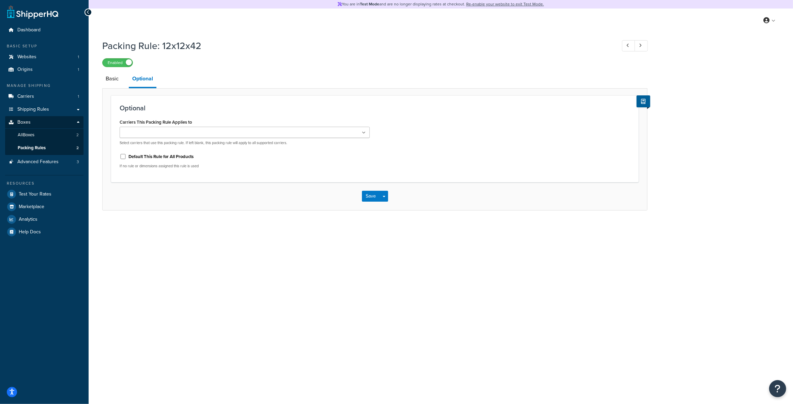
click at [149, 134] on input "Carriers This Packing Rule Applies to" at bounding box center [152, 133] width 60 height 8
click at [399, 113] on div "Optional Carriers This Packing Rule Applies to UPS® No results found Select car…" at bounding box center [375, 139] width 528 height 89
click at [363, 202] on button "Save" at bounding box center [371, 198] width 18 height 11
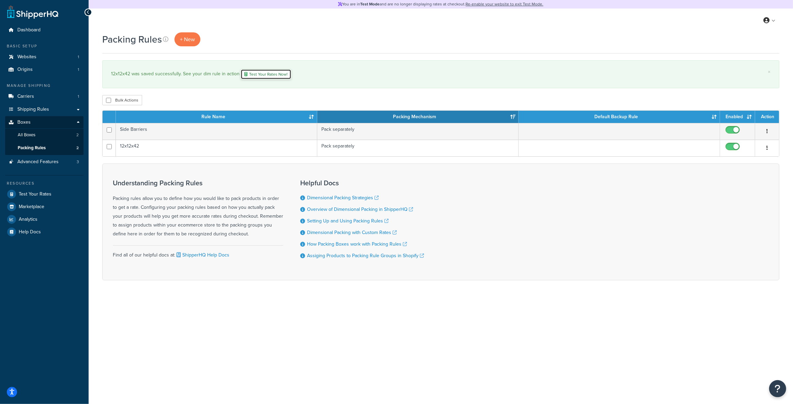
click at [247, 76] on link "Test Your Rates Now!" at bounding box center [266, 74] width 51 height 10
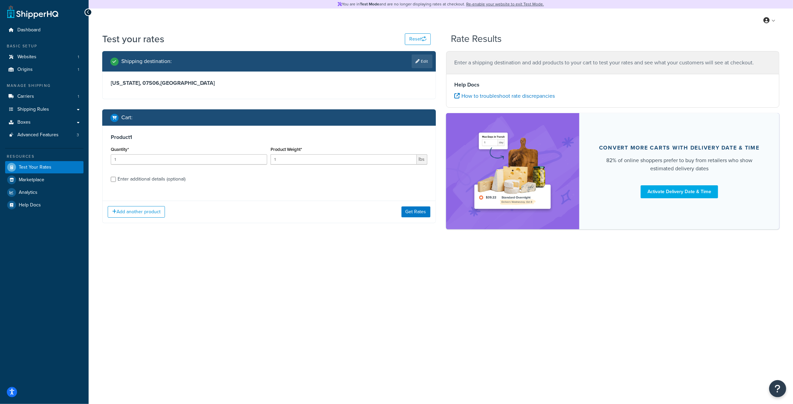
click at [167, 179] on div "Enter additional details (optional)" at bounding box center [152, 180] width 68 height 10
click at [116, 179] on input "Enter additional details (optional)" at bounding box center [113, 179] width 5 height 5
checkbox input "true"
select select "88520"
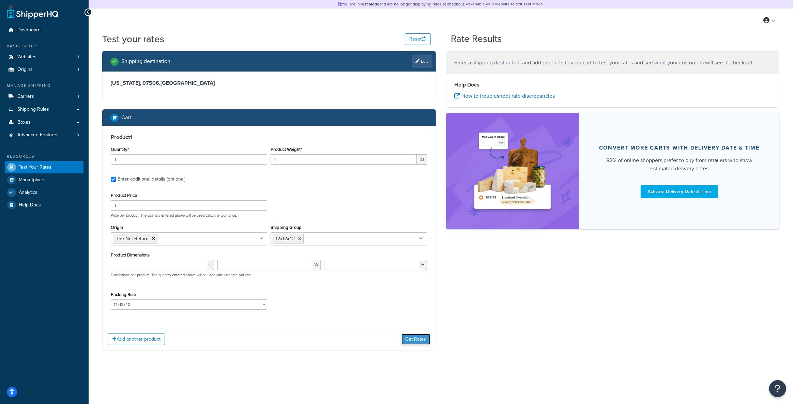
click at [405, 340] on button "Get Rates" at bounding box center [416, 339] width 29 height 11
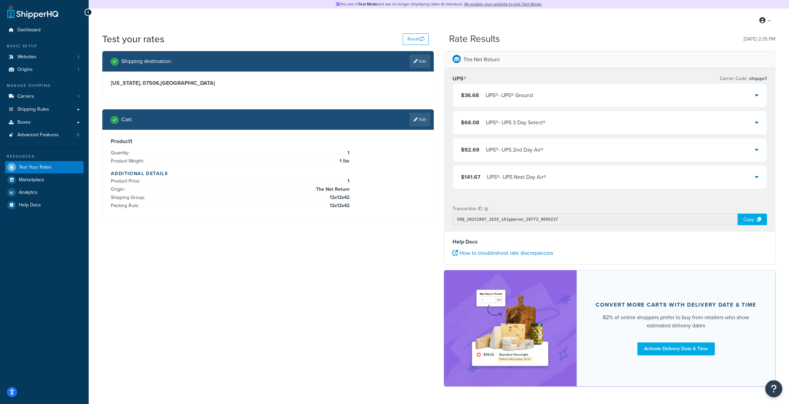
click at [494, 89] on div "$36.68 UPS® - UPS® Ground" at bounding box center [610, 95] width 314 height 23
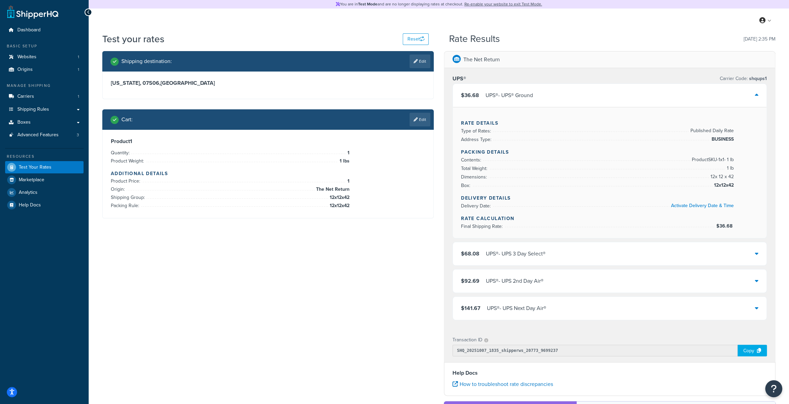
click at [170, 286] on div "Shipping destination : Edit New Jersey, 07506 , United States Cart : Edit Produ…" at bounding box center [438, 288] width 683 height 474
click at [32, 187] on link "Analytics" at bounding box center [44, 193] width 78 height 12
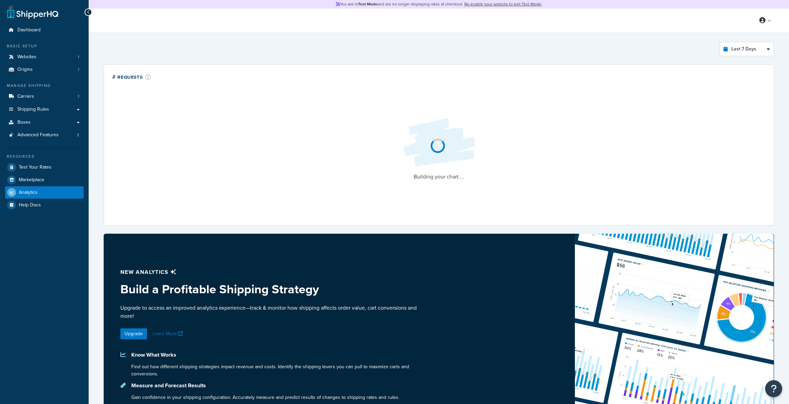
select select "last_7_days"
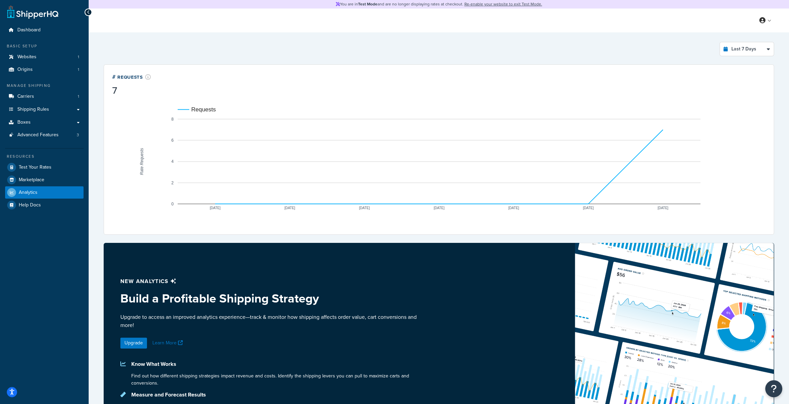
drag, startPoint x: 614, startPoint y: 174, endPoint x: 599, endPoint y: 175, distance: 14.7
click at [607, 174] on rect "A chart." at bounding box center [439, 161] width 523 height 85
click at [38, 179] on span "Marketplace" at bounding box center [32, 180] width 26 height 6
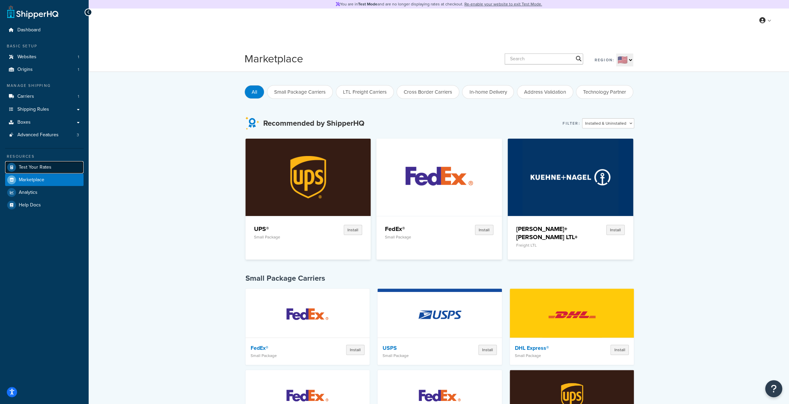
click at [44, 165] on span "Test Your Rates" at bounding box center [35, 168] width 33 height 6
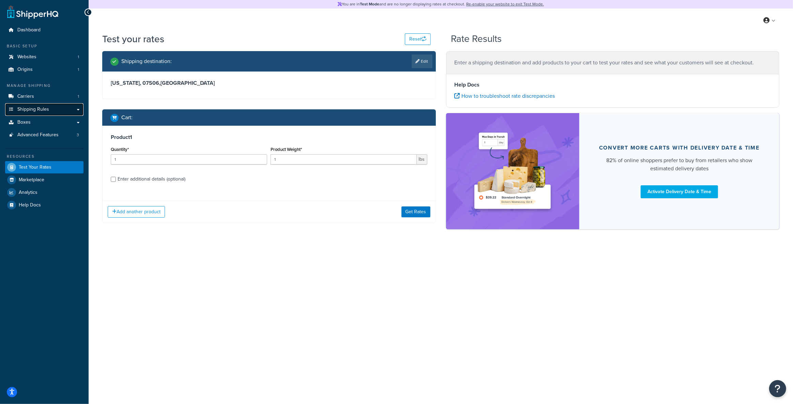
click at [43, 107] on span "Shipping Rules" at bounding box center [33, 110] width 32 height 6
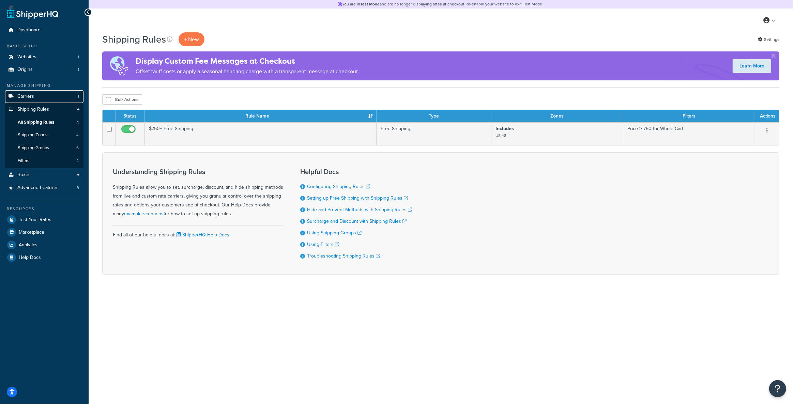
click at [53, 98] on link "Carriers 1" at bounding box center [44, 96] width 78 height 13
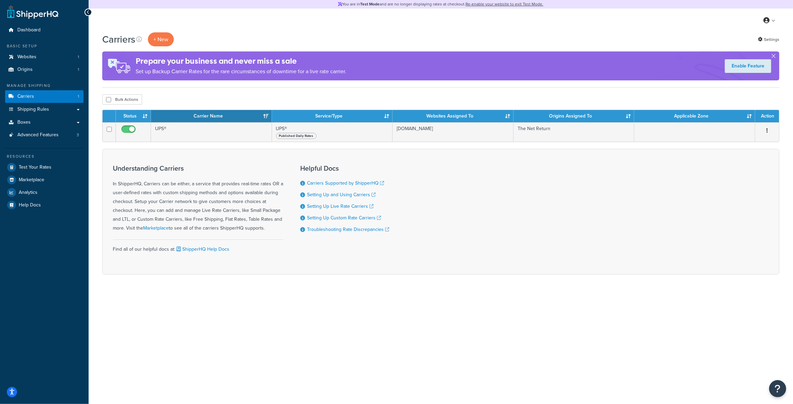
click at [500, 286] on div "Carriers + New Settings Prepare your business and never miss a sale Set up Back…" at bounding box center [441, 165] width 705 height 266
click at [232, 183] on div "Understanding Carriers In ShipperHQ, Carriers can be either, a service that pro…" at bounding box center [198, 199] width 170 height 68
drag, startPoint x: 232, startPoint y: 183, endPoint x: 166, endPoint y: 168, distance: 67.2
click at [166, 168] on div "Understanding Carriers In ShipperHQ, Carriers can be either, a service that pro…" at bounding box center [198, 199] width 170 height 68
click at [167, 162] on div "Understanding Carriers In ShipperHQ, Carriers can be either, a service that pro…" at bounding box center [198, 212] width 170 height 105
